Goal: Entertainment & Leisure: Consume media (video, audio)

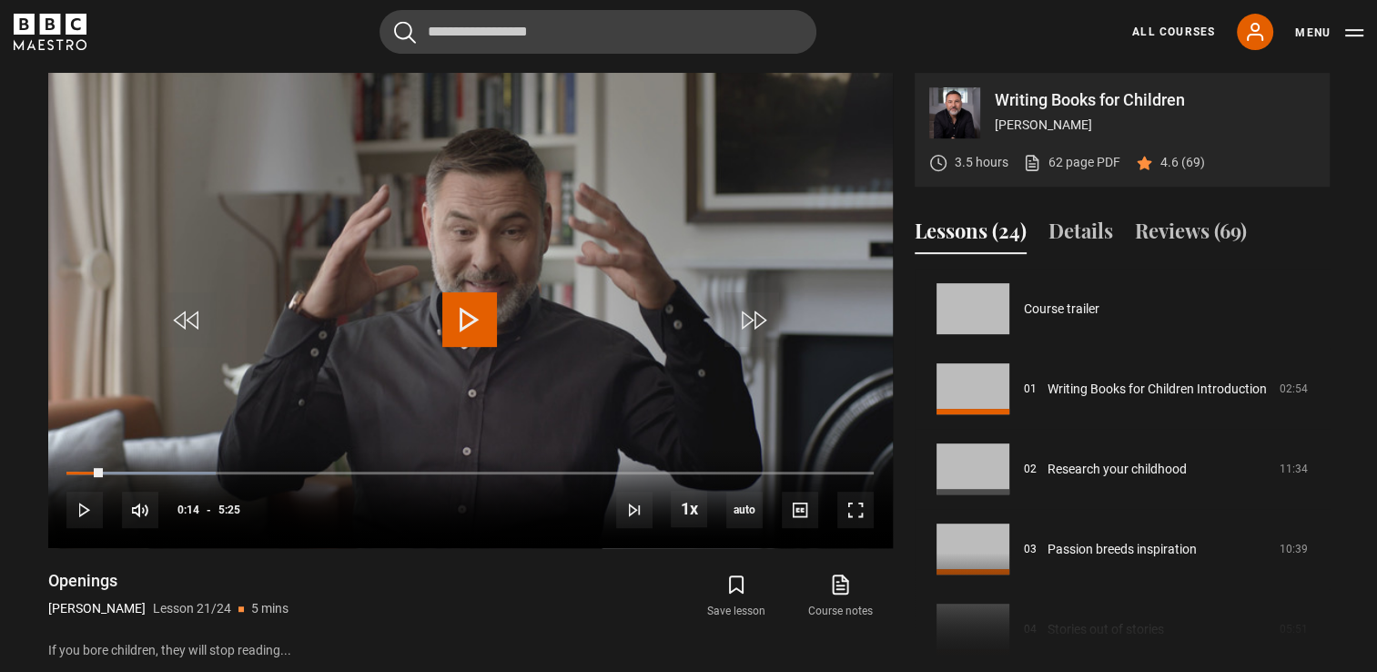
scroll to position [1419, 0]
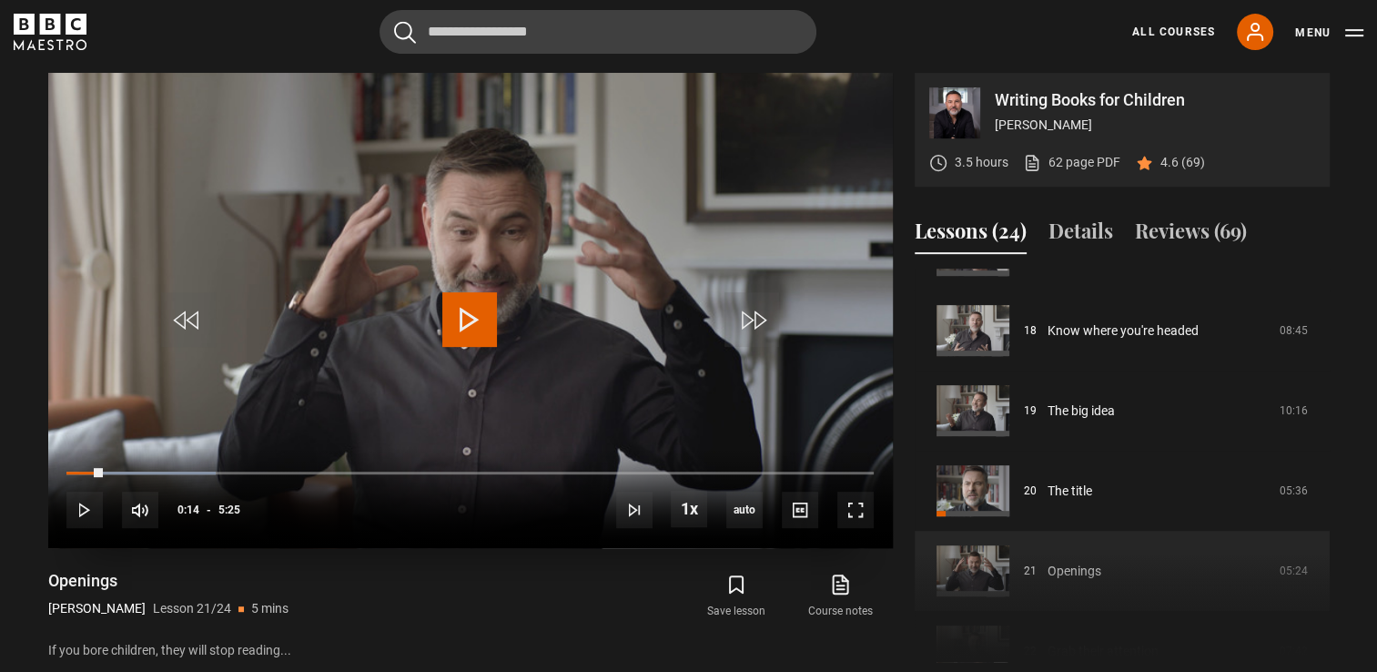
click at [479, 318] on span "Video Player" at bounding box center [469, 319] width 55 height 55
drag, startPoint x: 857, startPoint y: 502, endPoint x: 861, endPoint y: 570, distance: 67.4
click at [857, 502] on span "Video Player" at bounding box center [855, 509] width 36 height 36
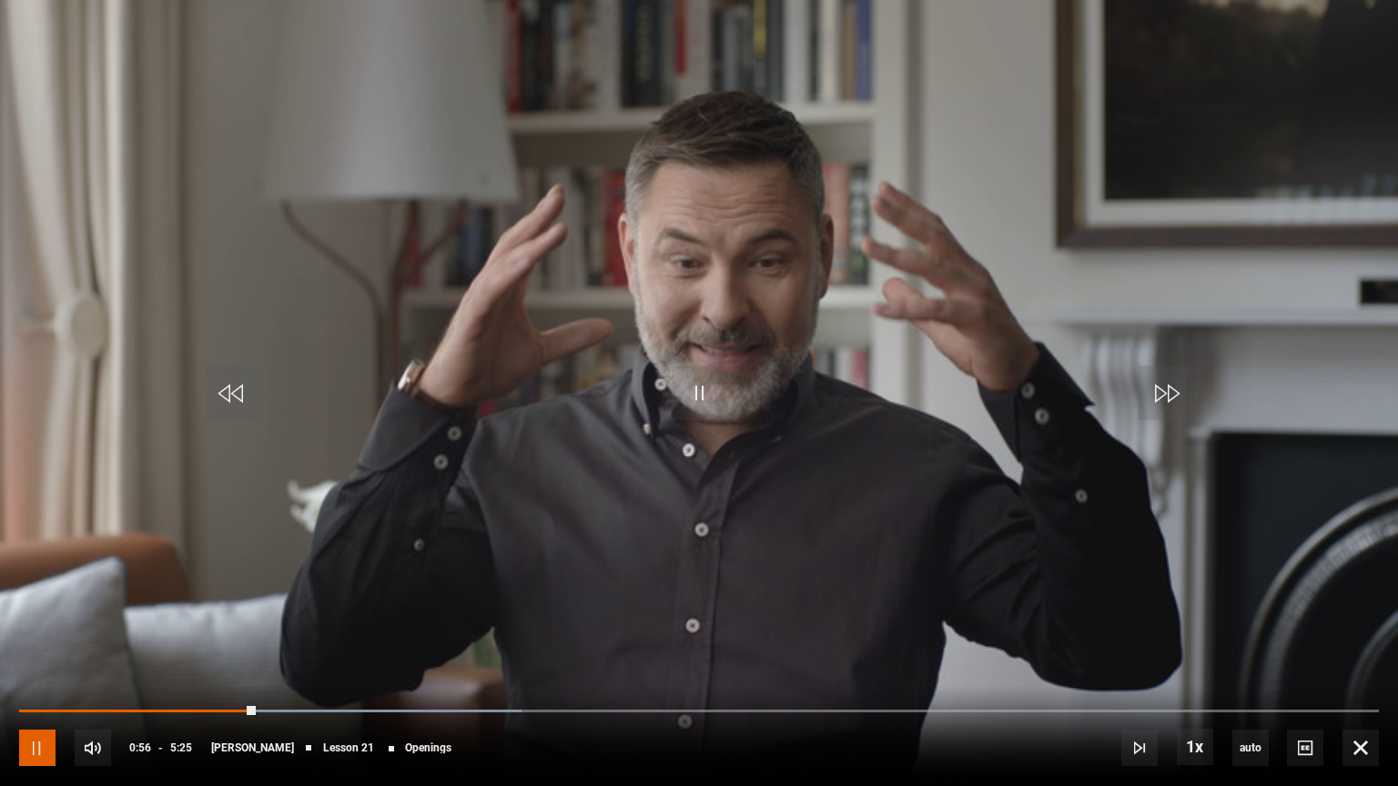
click at [27, 671] on span "Video Player" at bounding box center [37, 748] width 36 height 36
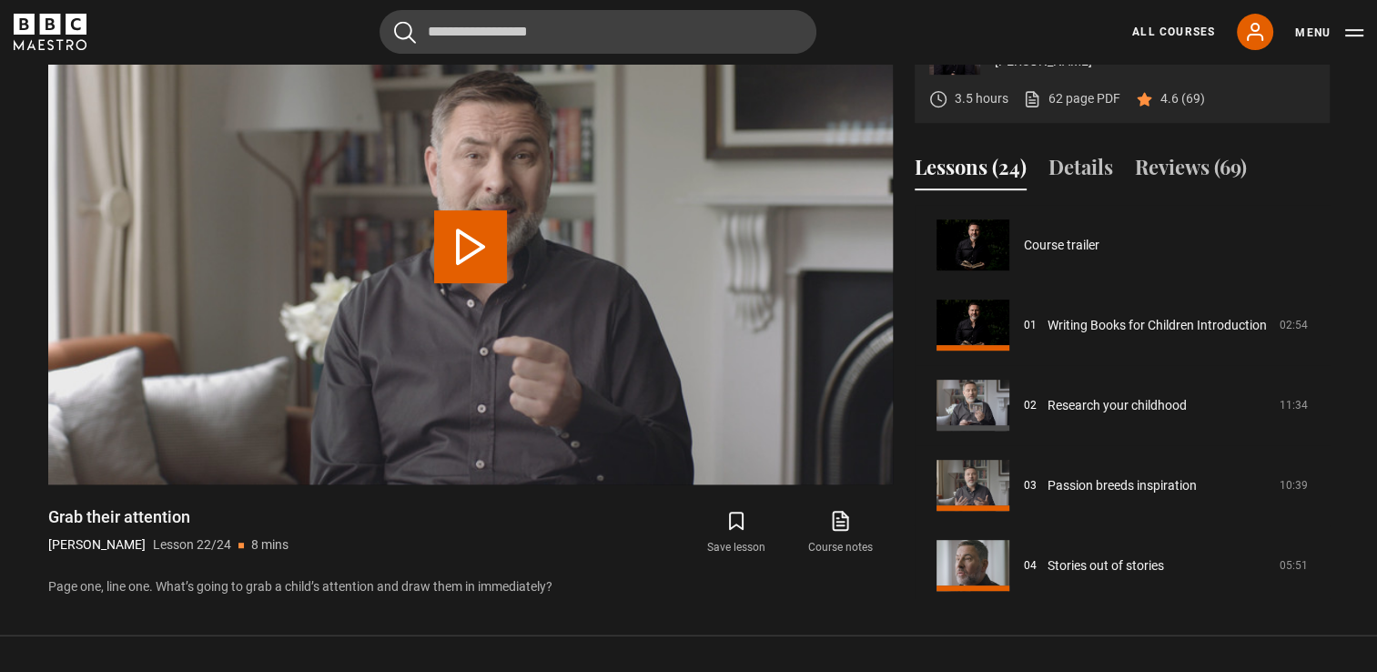
scroll to position [1609, 0]
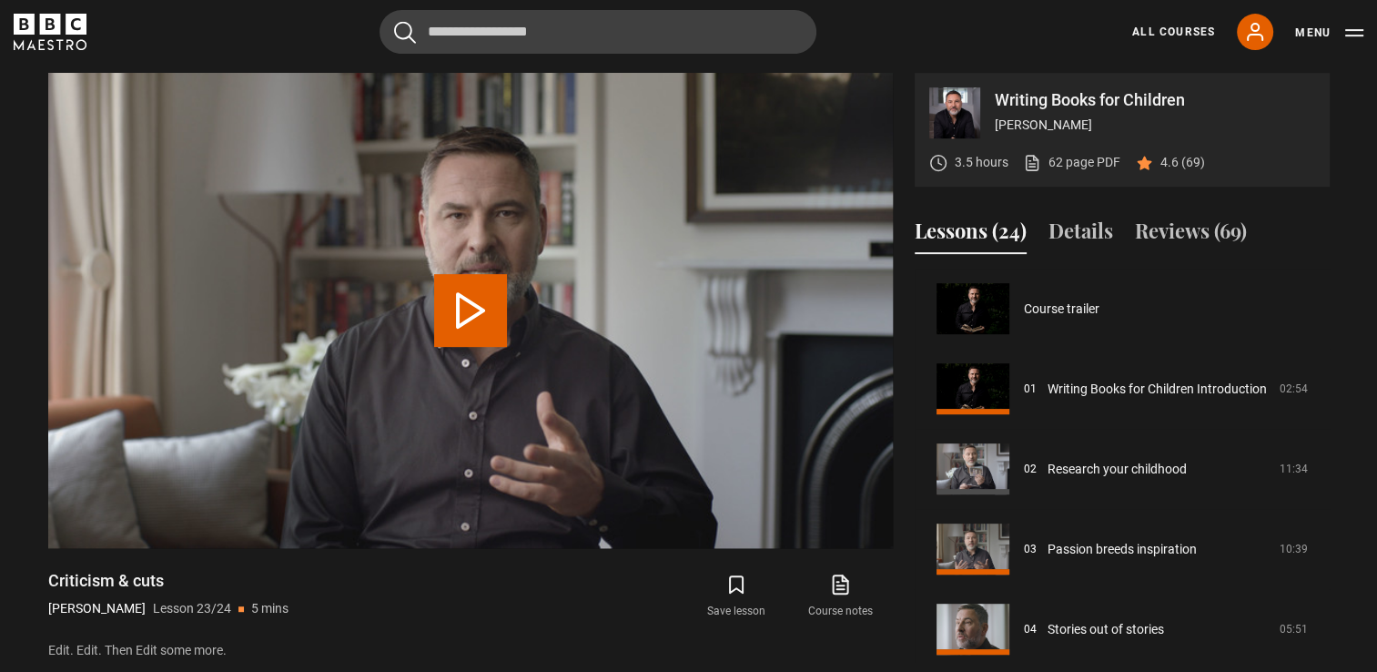
scroll to position [1609, 0]
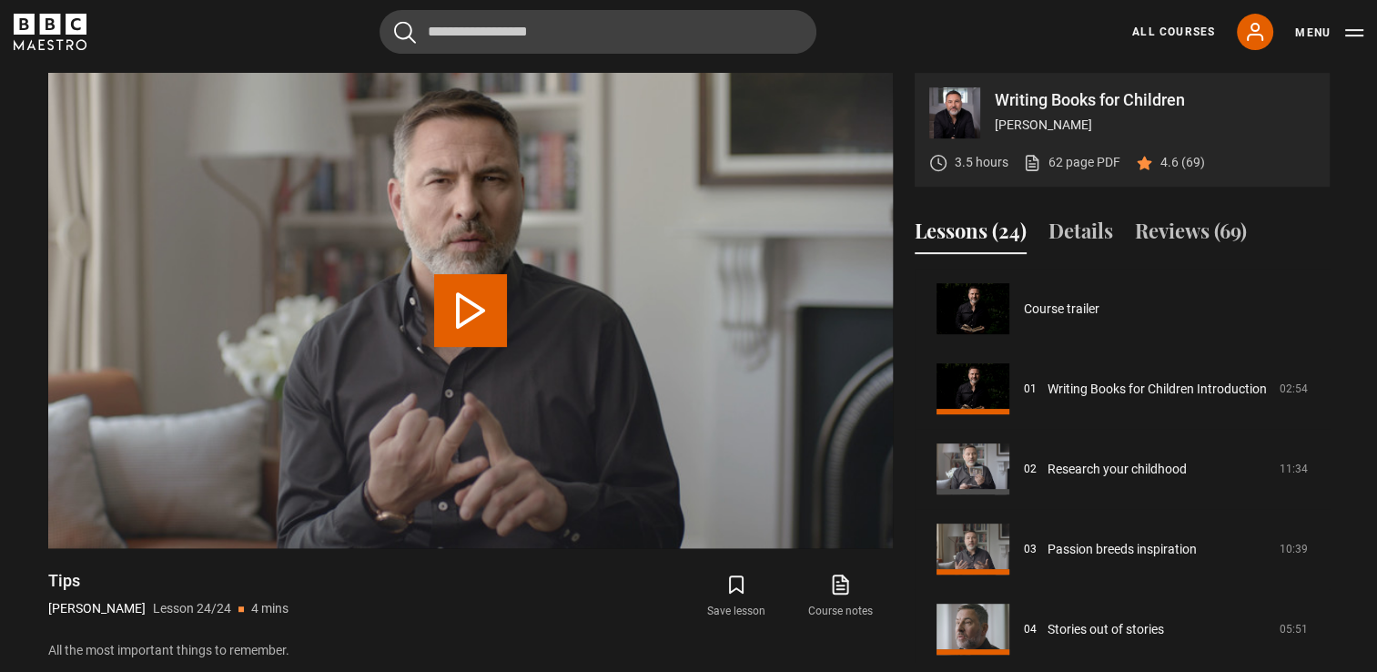
scroll to position [1609, 0]
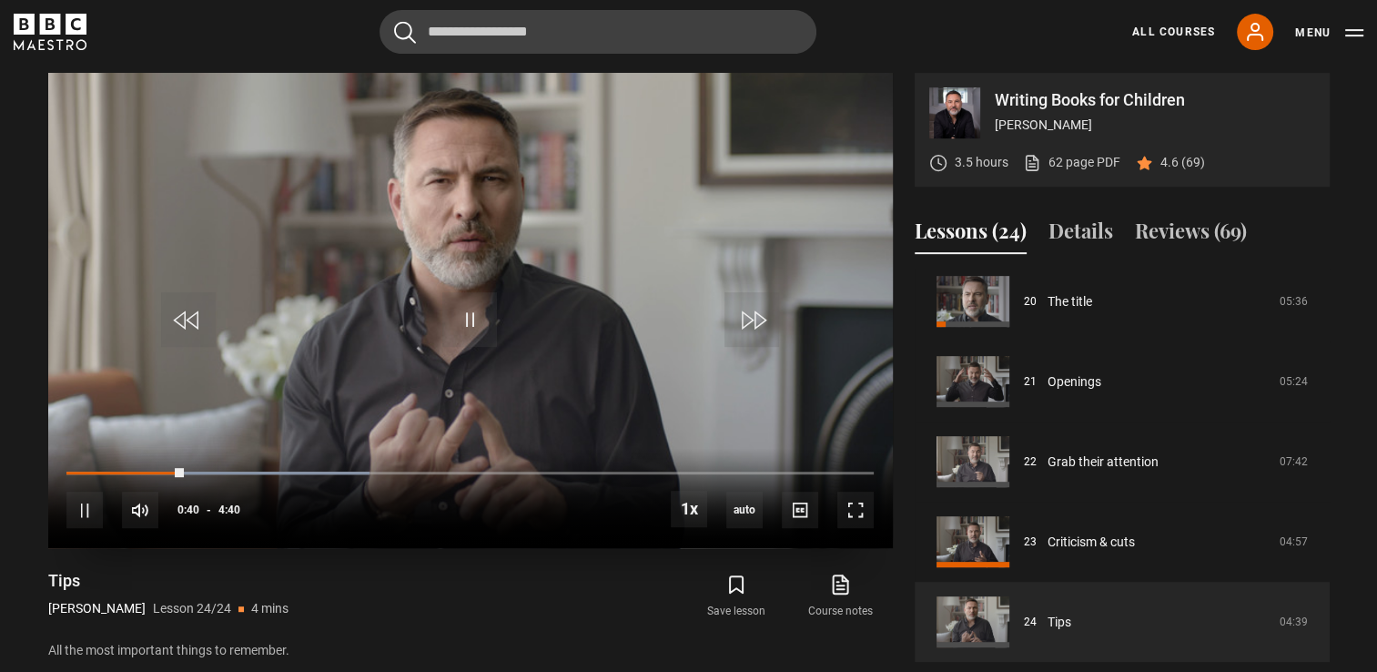
click at [136, 467] on div "10s Skip Back 10 seconds Pause 10s Skip Forward 10 seconds Loaded : 37.50% 0:16…" at bounding box center [470, 498] width 844 height 101
click at [127, 471] on div "Loaded : 37.50% 0:21 0:42" at bounding box center [469, 472] width 806 height 5
click at [98, 469] on div "10s Skip Back 10 seconds Pause 10s Skip Forward 10 seconds Loaded : 37.50% 0:20…" at bounding box center [470, 498] width 844 height 101
click at [86, 473] on div "0:27" at bounding box center [105, 472] width 79 height 5
click at [80, 521] on span "Video Player" at bounding box center [84, 509] width 36 height 36
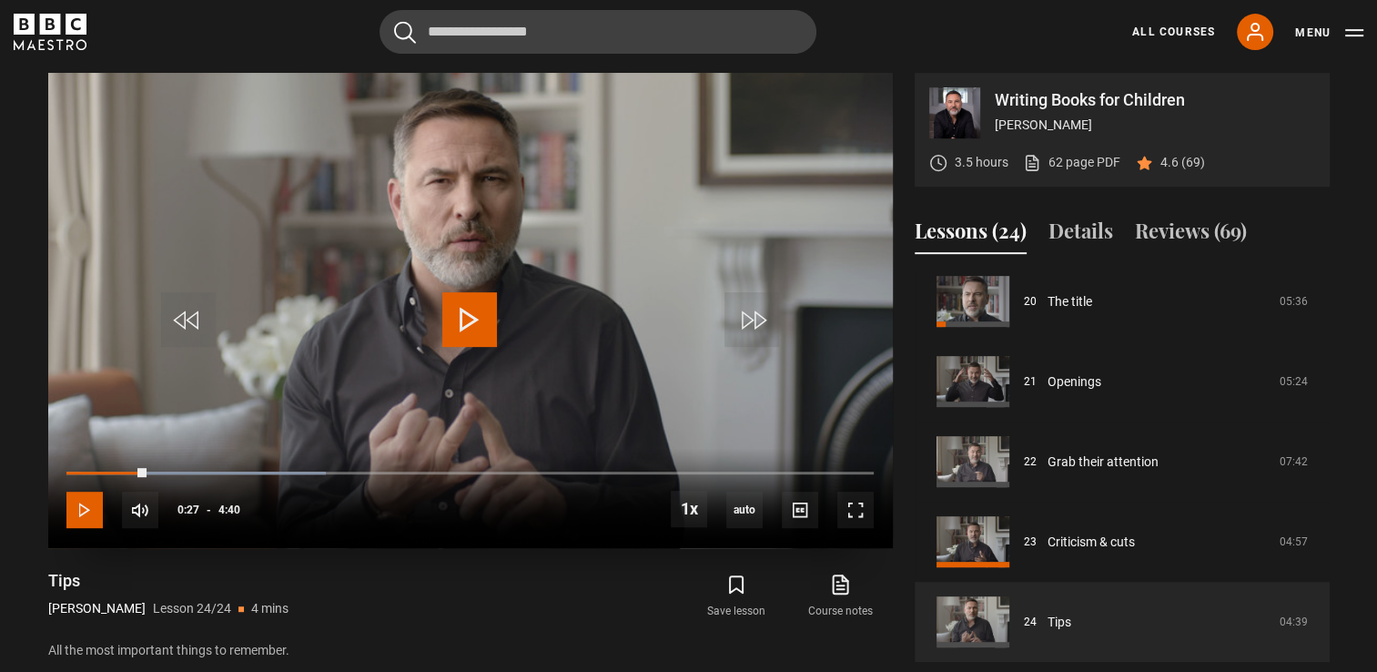
click at [80, 521] on span "Video Player" at bounding box center [84, 509] width 36 height 36
